Goal: Information Seeking & Learning: Find contact information

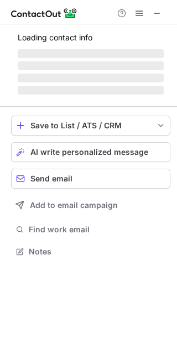
scroll to position [250, 177]
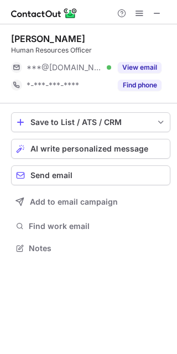
scroll to position [5, 6]
click at [48, 99] on div "Fraizel Yohannan Human Resources Officer ***@gmail.com Verified View email *-**…" at bounding box center [90, 63] width 159 height 79
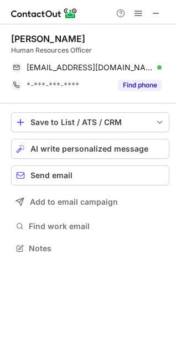
scroll to position [240, 176]
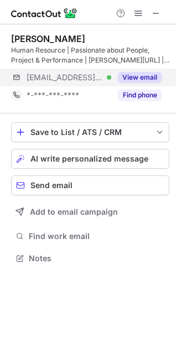
scroll to position [250, 176]
click at [148, 78] on button "View email" at bounding box center [140, 77] width 44 height 11
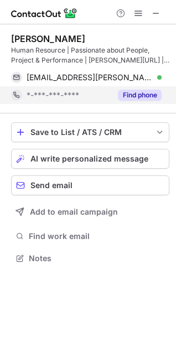
click at [143, 89] on div "Find phone" at bounding box center [136, 95] width 50 height 18
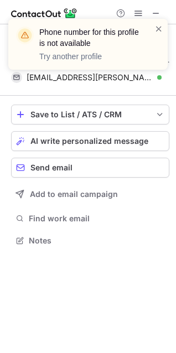
scroll to position [233, 176]
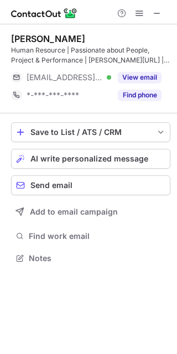
scroll to position [250, 177]
